Goal: Task Accomplishment & Management: Use online tool/utility

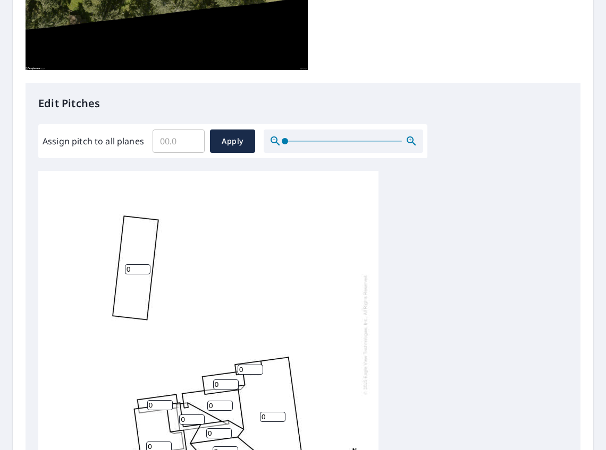
scroll to position [372, 0]
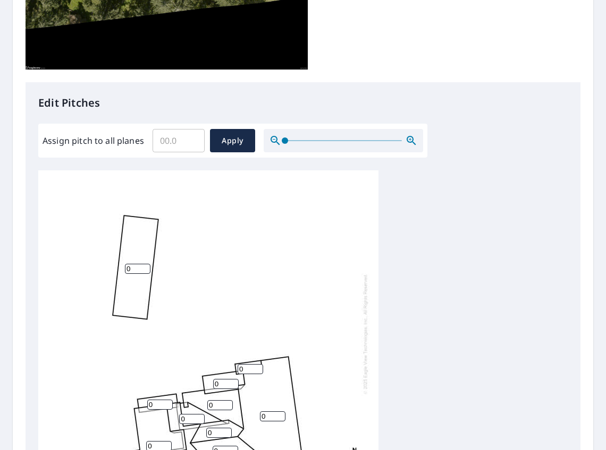
click at [135, 167] on div "0 0 0 0 0 0 0 0 0 0 0 0 0" at bounding box center [208, 334] width 340 height 334
click at [135, 264] on input "0" at bounding box center [137, 269] width 25 height 10
click at [146, 264] on input "1" at bounding box center [137, 269] width 25 height 10
click at [146, 264] on input "2" at bounding box center [137, 269] width 25 height 10
click at [146, 264] on input "3" at bounding box center [137, 269] width 25 height 10
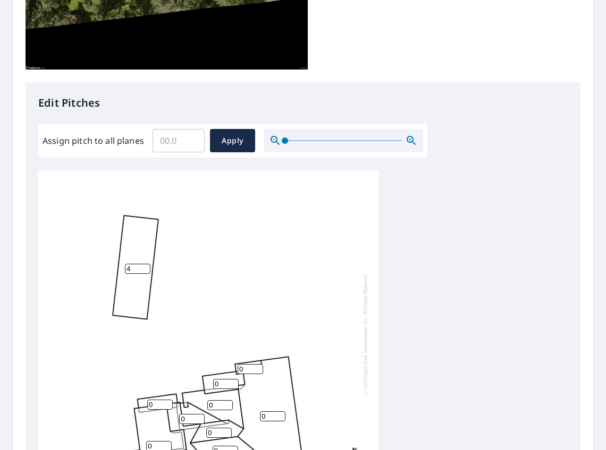
type input "4"
click at [146, 264] on input "4" at bounding box center [137, 269] width 25 height 10
click at [203, 167] on div "0 4 0 0 0 0 0 0 0 0 0 0 0" at bounding box center [208, 334] width 340 height 334
click at [215, 428] on input "0" at bounding box center [218, 433] width 25 height 10
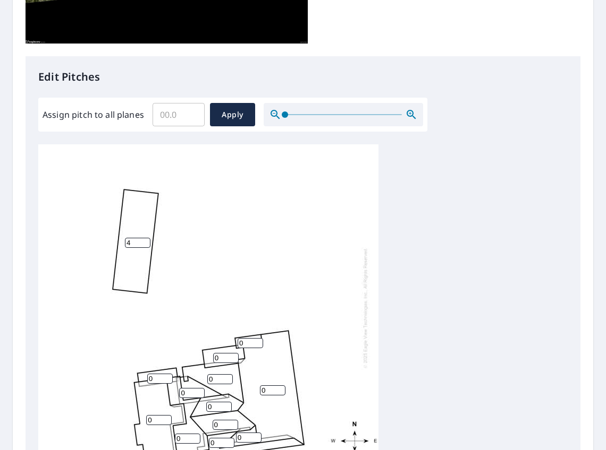
click at [156, 415] on input "0" at bounding box center [158, 420] width 25 height 10
type input "4"
type input "5"
click at [158, 374] on input "0" at bounding box center [159, 379] width 25 height 10
click at [167, 374] on input "1" at bounding box center [159, 379] width 25 height 10
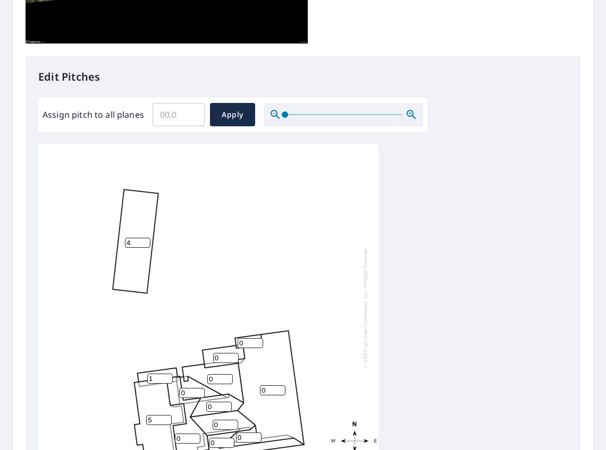
click at [167, 374] on input "2" at bounding box center [159, 379] width 25 height 10
click at [167, 374] on input "3" at bounding box center [159, 379] width 25 height 10
click at [167, 374] on input "4" at bounding box center [159, 379] width 25 height 10
click at [166, 374] on input "3" at bounding box center [159, 379] width 25 height 10
click at [166, 374] on input "2" at bounding box center [159, 379] width 25 height 10
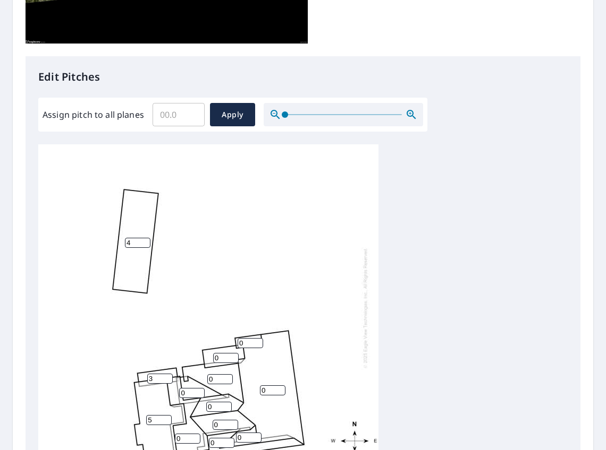
type input "3"
click at [169, 374] on input "3" at bounding box center [159, 379] width 25 height 10
click at [180, 434] on input "0" at bounding box center [187, 439] width 25 height 10
click at [195, 434] on input "1" at bounding box center [187, 439] width 25 height 10
click at [195, 434] on input "2" at bounding box center [187, 439] width 25 height 10
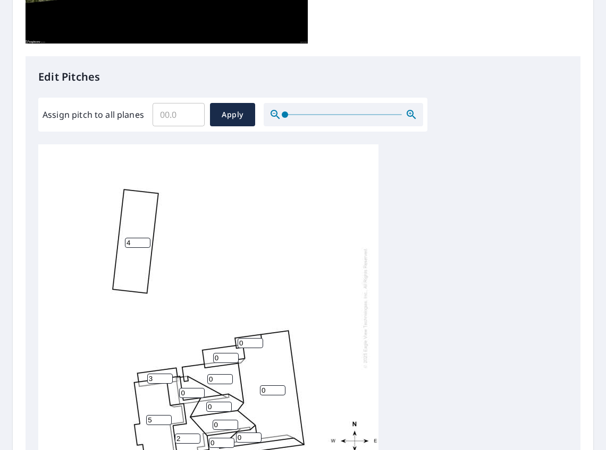
click at [195, 434] on input "3" at bounding box center [187, 439] width 25 height 10
click at [195, 434] on input "4" at bounding box center [187, 439] width 25 height 10
type input "5"
click at [195, 434] on input "5" at bounding box center [187, 439] width 25 height 10
click at [192, 388] on input "0" at bounding box center [191, 393] width 25 height 10
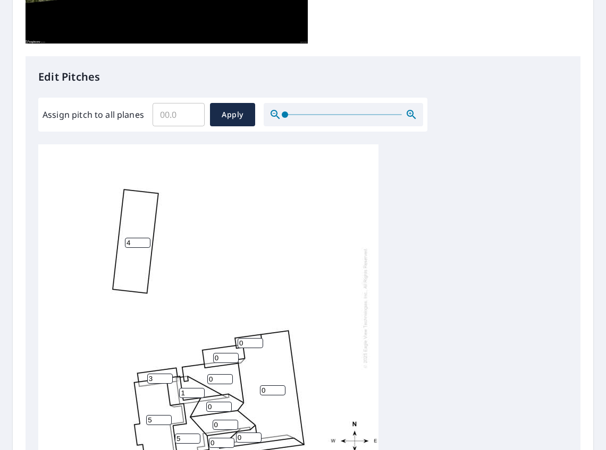
click at [199, 388] on input "1" at bounding box center [191, 393] width 25 height 10
click at [199, 388] on input "2" at bounding box center [191, 393] width 25 height 10
click at [199, 388] on input "3" at bounding box center [191, 393] width 25 height 10
click at [199, 388] on input "4" at bounding box center [191, 393] width 25 height 10
type input "5"
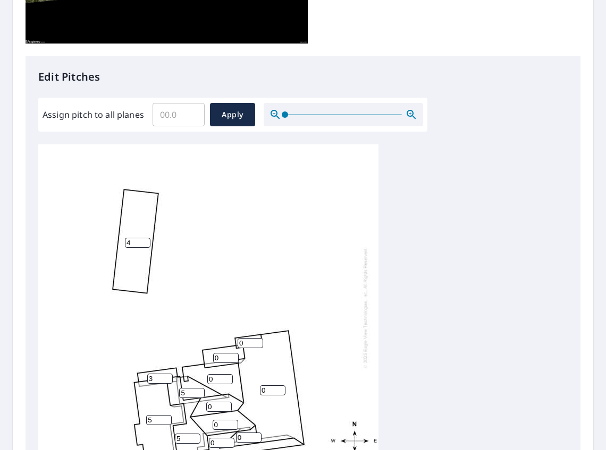
click at [199, 388] on input "5" at bounding box center [191, 393] width 25 height 10
click at [213, 225] on div "0 4 5 5 0 0 0 5 0 0 3 0 0" at bounding box center [208, 308] width 340 height 334
click at [215, 402] on input "0" at bounding box center [218, 407] width 25 height 10
click at [225, 402] on input "1" at bounding box center [218, 407] width 25 height 10
click at [225, 402] on input "2" at bounding box center [218, 407] width 25 height 10
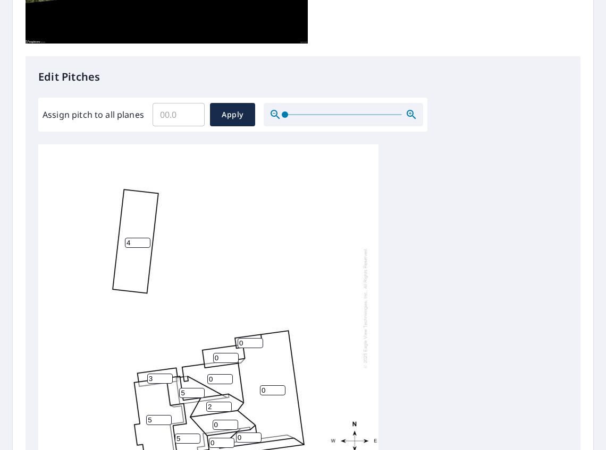
click at [225, 402] on input "3" at bounding box center [218, 407] width 25 height 10
click at [225, 402] on input "4" at bounding box center [218, 407] width 25 height 10
click at [225, 402] on input "5" at bounding box center [218, 407] width 25 height 10
type input "6"
click at [225, 402] on input "6" at bounding box center [218, 407] width 25 height 10
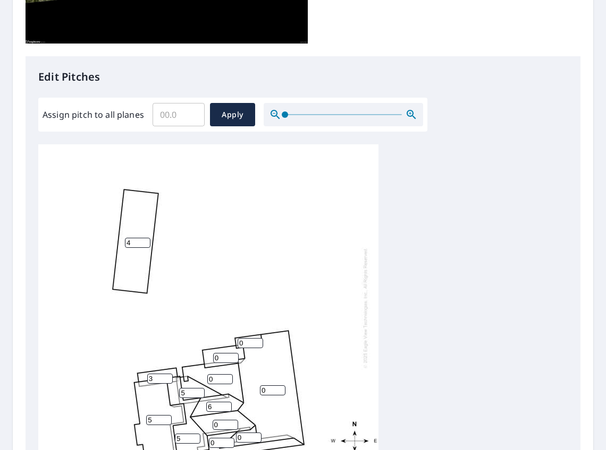
click at [223, 420] on input "0" at bounding box center [224, 425] width 25 height 10
click at [232, 420] on input "1" at bounding box center [224, 425] width 25 height 10
click at [232, 420] on input "2" at bounding box center [224, 425] width 25 height 10
click at [232, 420] on input "3" at bounding box center [224, 425] width 25 height 10
click at [232, 420] on input "4" at bounding box center [224, 425] width 25 height 10
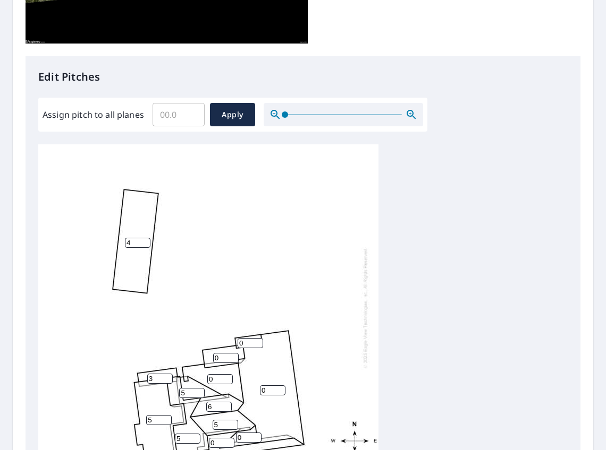
click at [232, 420] on input "5" at bounding box center [224, 425] width 25 height 10
click at [232, 420] on input "6" at bounding box center [224, 425] width 25 height 10
type input "7"
click at [232, 420] on input "7" at bounding box center [224, 425] width 25 height 10
click at [224, 402] on input "5" at bounding box center [218, 407] width 25 height 10
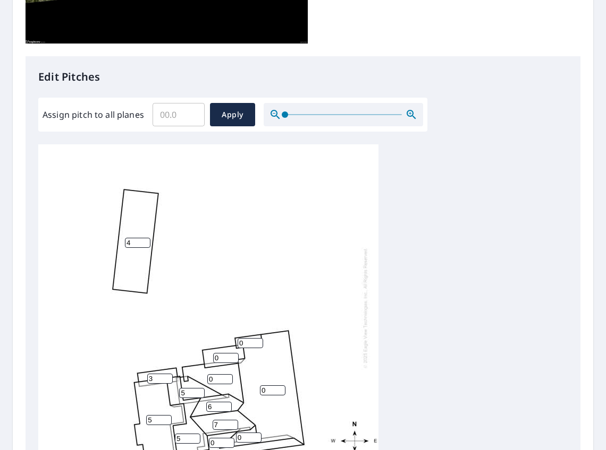
type input "6"
click at [229, 402] on input "6" at bounding box center [218, 407] width 25 height 10
click at [214, 438] on input "0" at bounding box center [221, 443] width 25 height 10
click at [231, 438] on input "1" at bounding box center [221, 443] width 25 height 10
click at [231, 438] on input "2" at bounding box center [221, 443] width 25 height 10
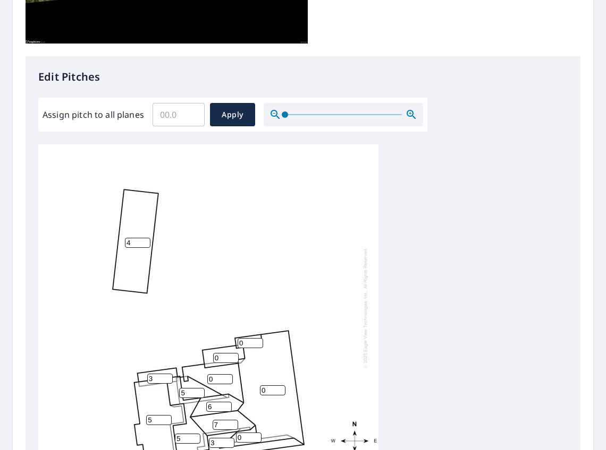
type input "3"
click at [231, 438] on input "3" at bounding box center [221, 443] width 25 height 10
click at [245, 433] on input "0" at bounding box center [248, 438] width 25 height 10
click at [258, 433] on input "1" at bounding box center [248, 438] width 25 height 10
click at [258, 433] on input "2" at bounding box center [248, 438] width 25 height 10
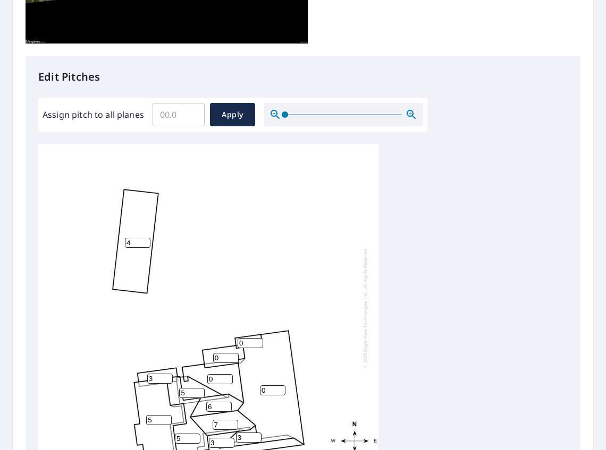
click at [258, 433] on input "3" at bounding box center [248, 438] width 25 height 10
type input "4"
click at [258, 433] on input "4" at bounding box center [248, 438] width 25 height 10
click at [265, 386] on input "0" at bounding box center [272, 391] width 25 height 10
click at [279, 386] on input "1" at bounding box center [272, 391] width 25 height 10
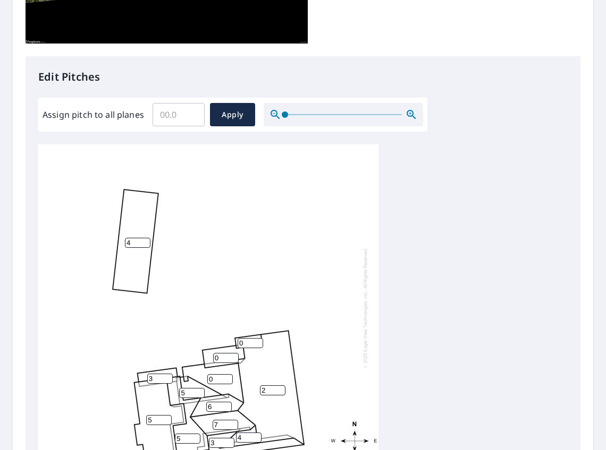
type input "2"
click at [279, 386] on input "2" at bounding box center [272, 391] width 25 height 10
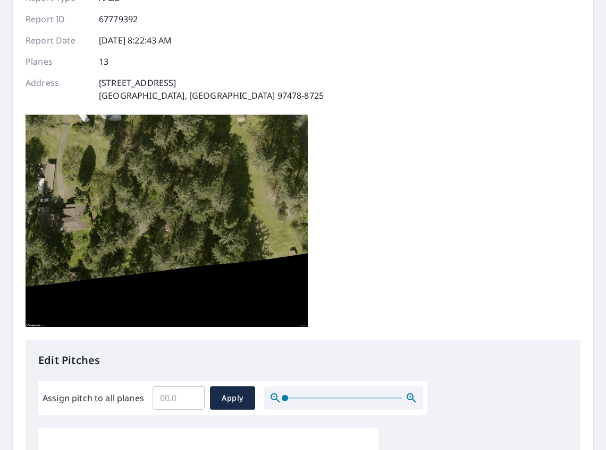
scroll to position [319, 0]
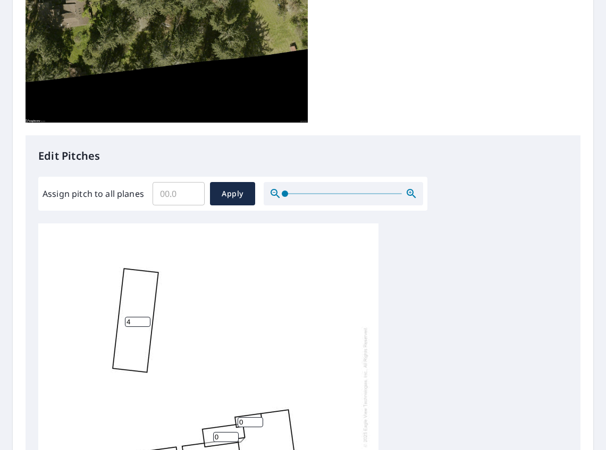
click at [243, 417] on input "0" at bounding box center [249, 422] width 25 height 10
click at [258, 417] on input "1" at bounding box center [249, 422] width 25 height 10
type input "2"
click at [258, 417] on input "2" at bounding box center [249, 422] width 25 height 10
click at [223, 432] on input "0" at bounding box center [225, 437] width 25 height 10
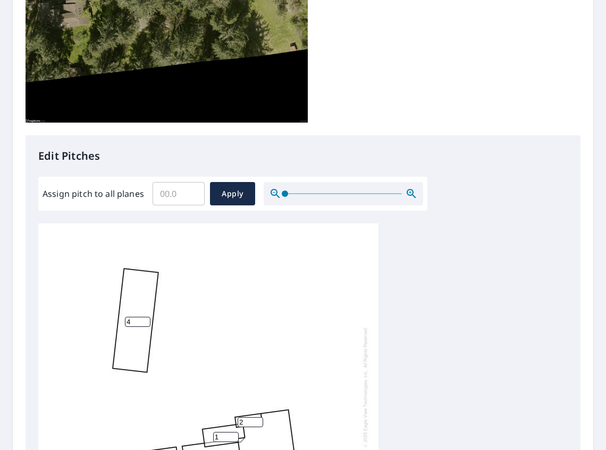
click at [235, 432] on input "1" at bounding box center [225, 437] width 25 height 10
click at [235, 432] on input "2" at bounding box center [225, 437] width 25 height 10
type input "3"
click at [235, 432] on input "3" at bounding box center [225, 437] width 25 height 10
click at [217, 450] on input "0" at bounding box center [219, 459] width 25 height 10
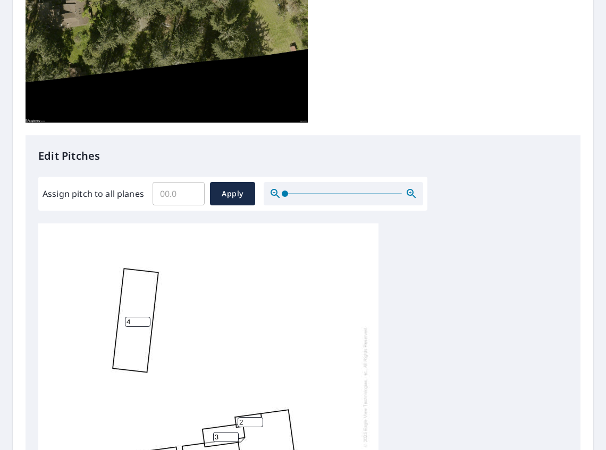
click at [228, 450] on input "1" at bounding box center [219, 459] width 25 height 10
click at [228, 450] on input "2" at bounding box center [219, 459] width 25 height 10
type input "3"
click at [228, 450] on input "3" at bounding box center [219, 459] width 25 height 10
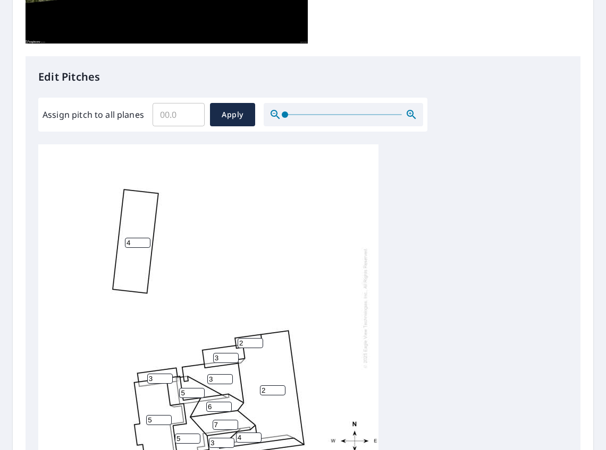
drag, startPoint x: 64, startPoint y: 386, endPoint x: 359, endPoint y: 240, distance: 329.2
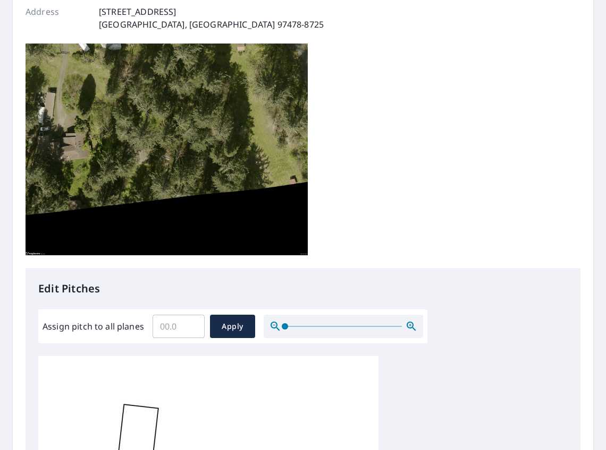
scroll to position [0, 0]
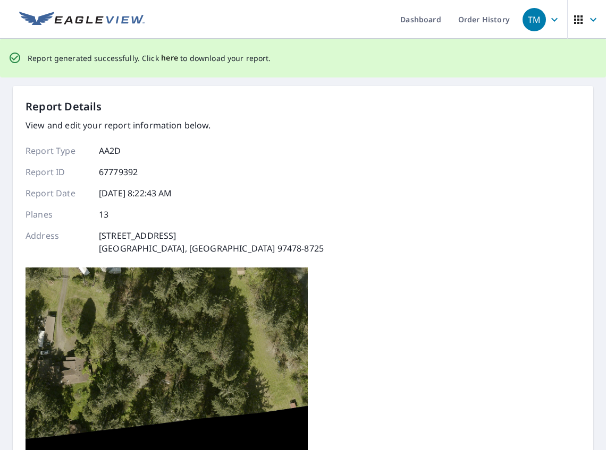
click at [167, 60] on span "here" at bounding box center [170, 58] width 18 height 13
